Goal: Information Seeking & Learning: Learn about a topic

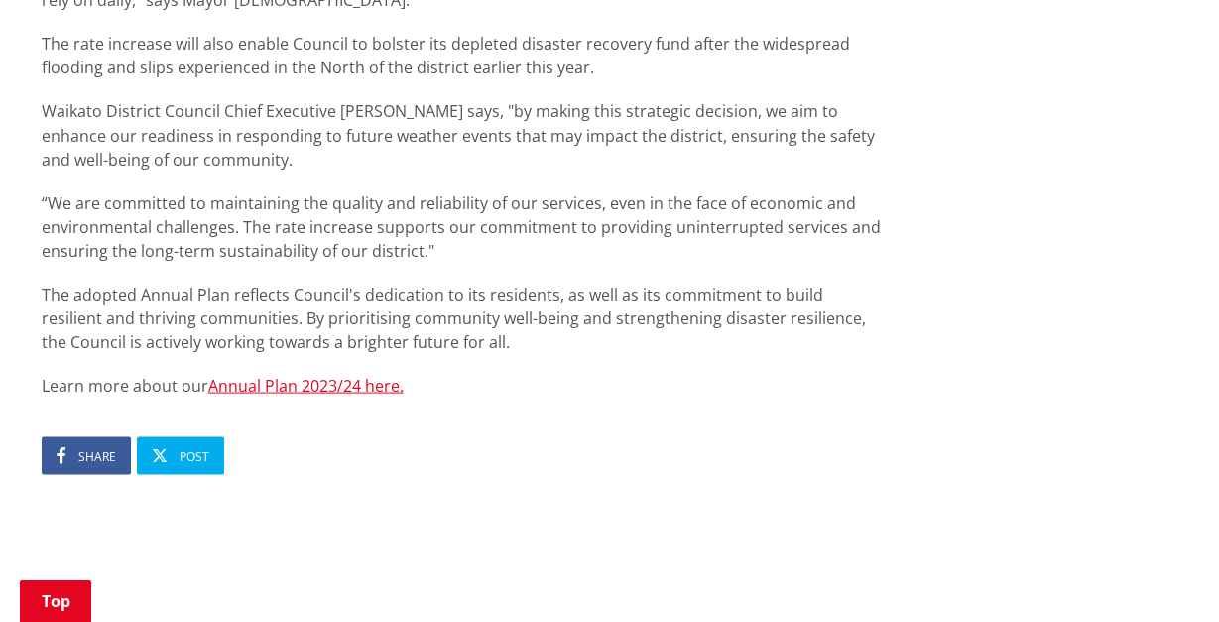
scroll to position [1753, 0]
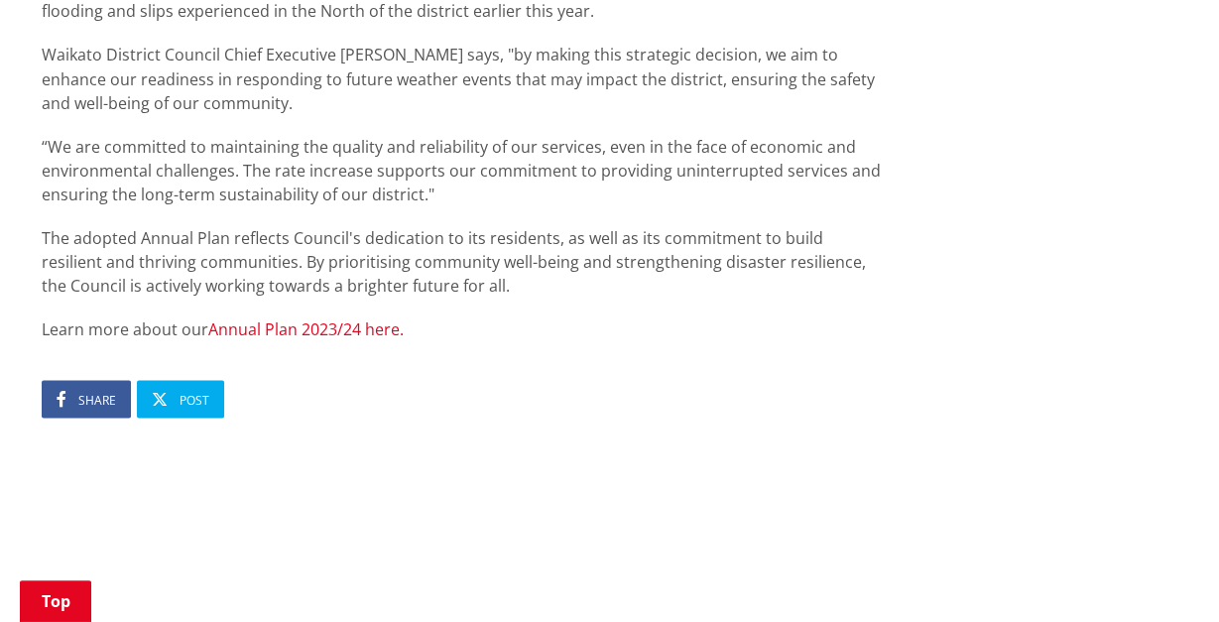
click at [334, 332] on link "Annual Plan 2023/24 here." at bounding box center [305, 328] width 195 height 22
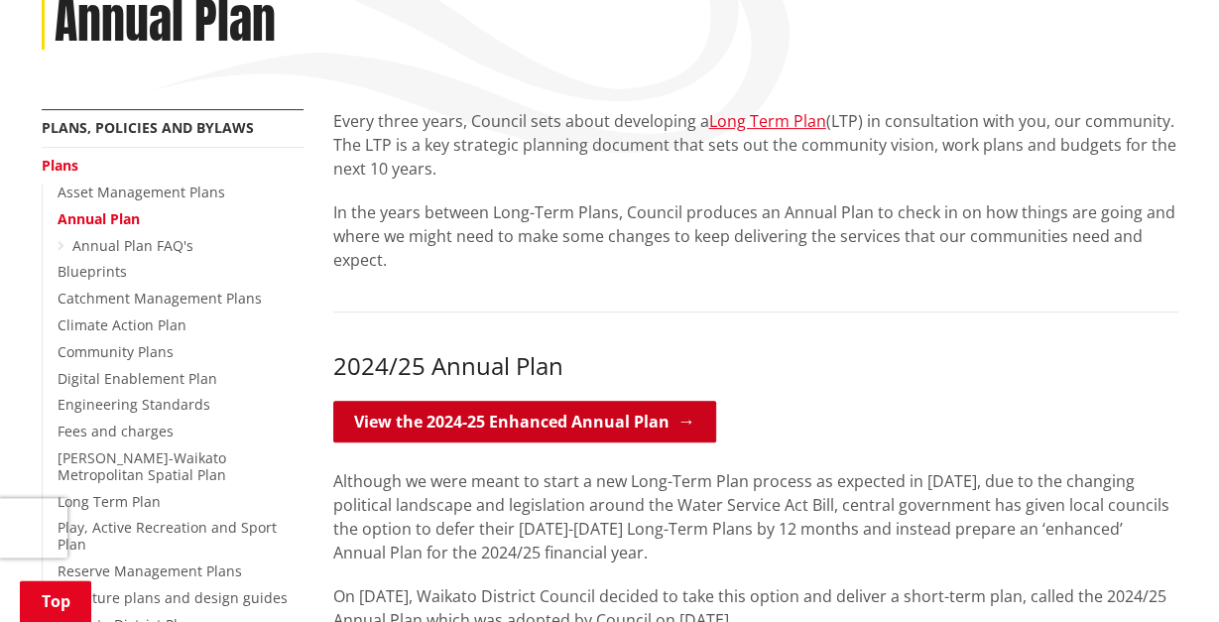
scroll to position [413, 0]
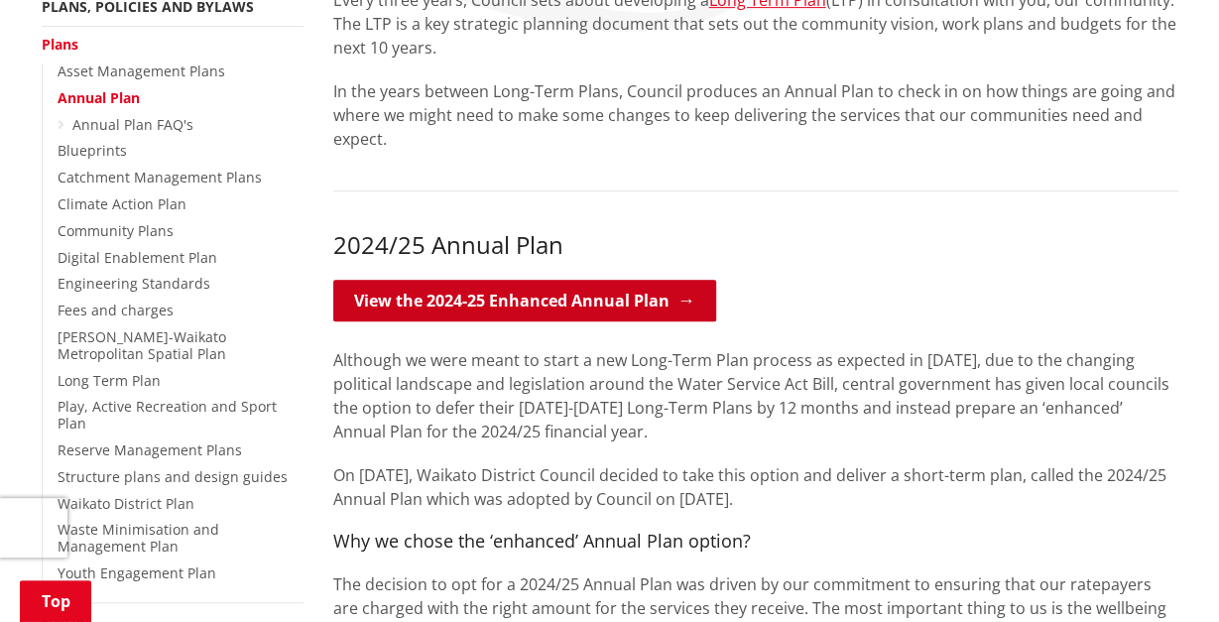
click at [481, 299] on link "View the 2024-25 Enhanced Annual Plan" at bounding box center [524, 301] width 383 height 42
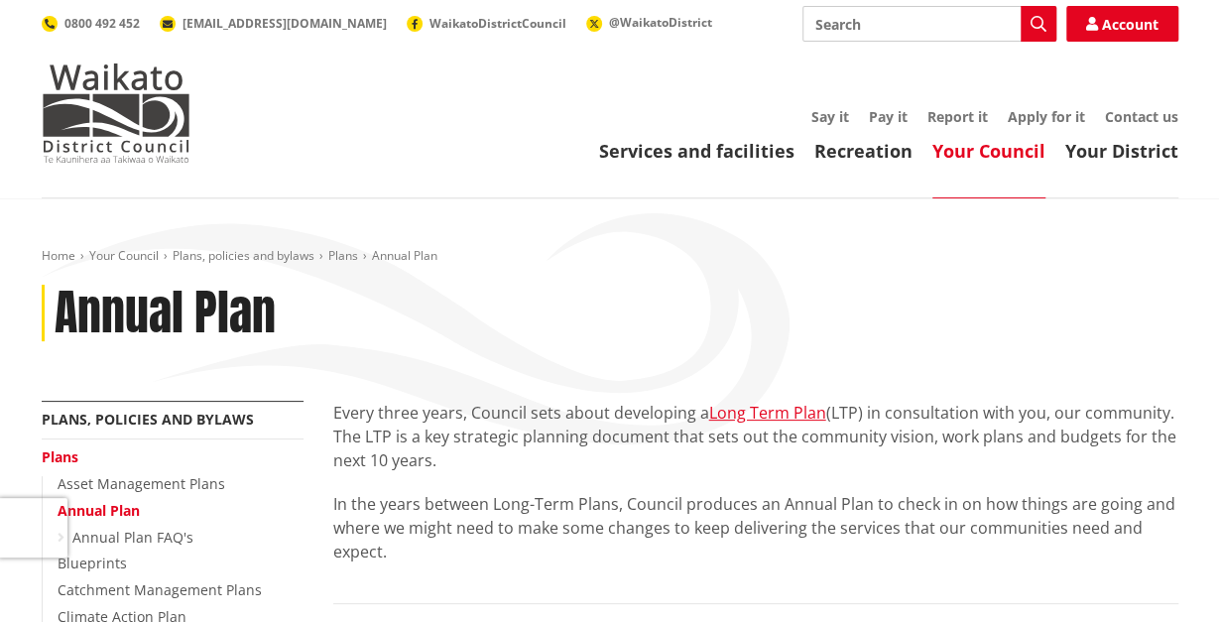
click at [889, 35] on input "Search" at bounding box center [929, 24] width 254 height 36
type input "long term plan"
click at [737, 414] on link "Long Term Plan" at bounding box center [767, 413] width 117 height 22
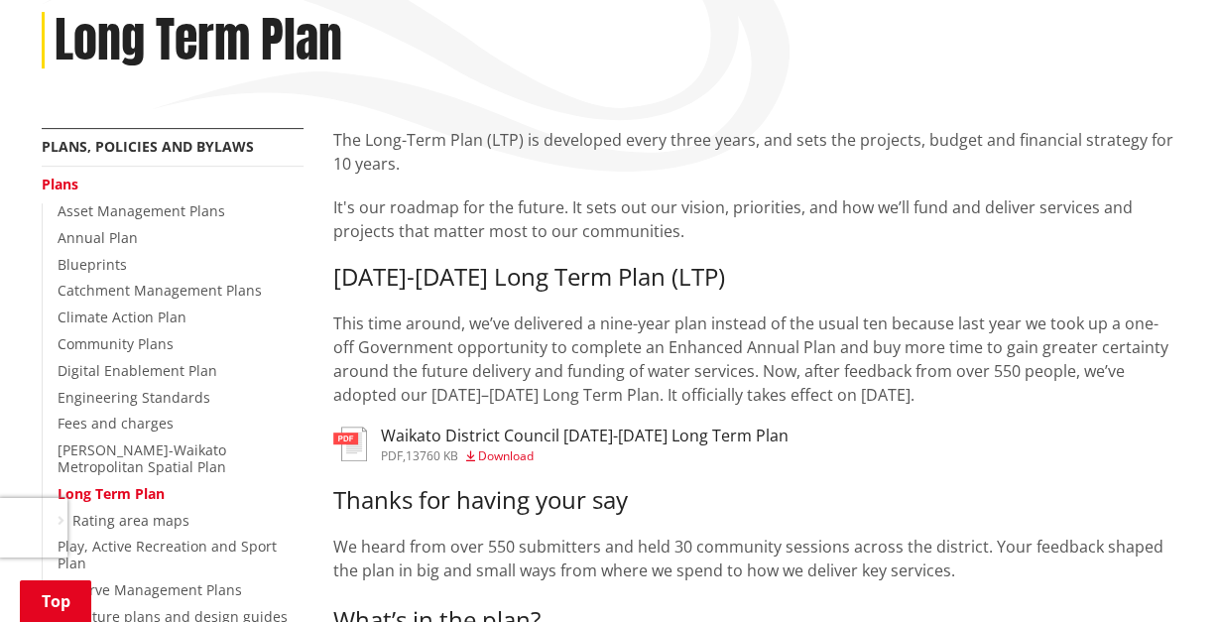
scroll to position [309, 0]
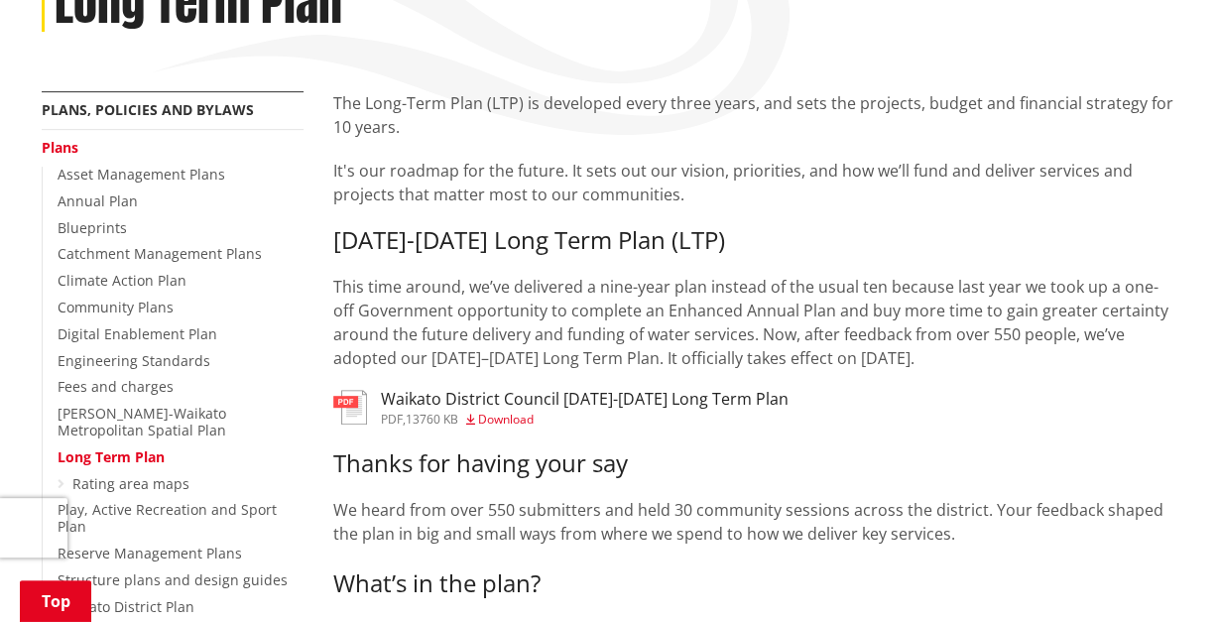
click at [628, 397] on h3 "Waikato District Council 2025-2034 Long Term Plan" at bounding box center [585, 399] width 408 height 19
